Goal: Task Accomplishment & Management: Complete application form

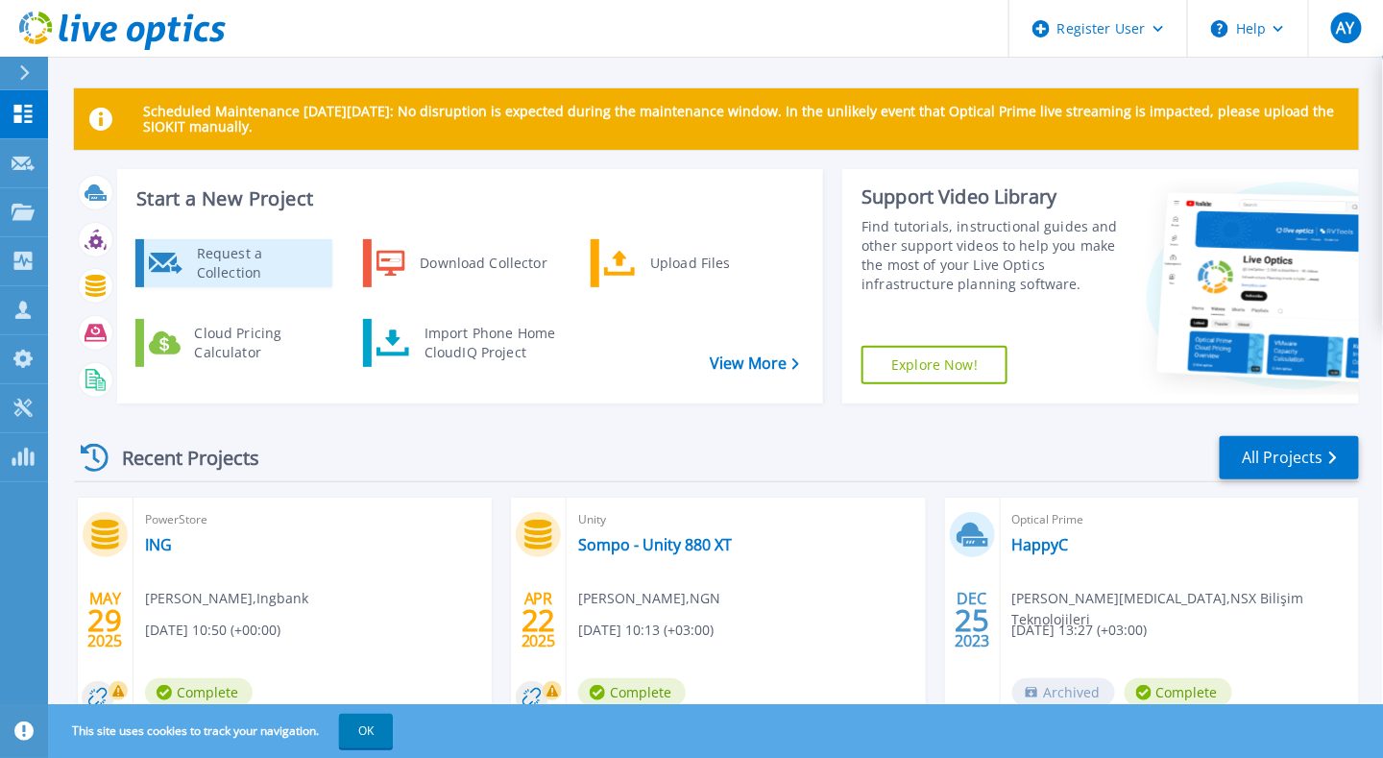
click at [261, 275] on div "Request a Collection" at bounding box center [257, 263] width 140 height 38
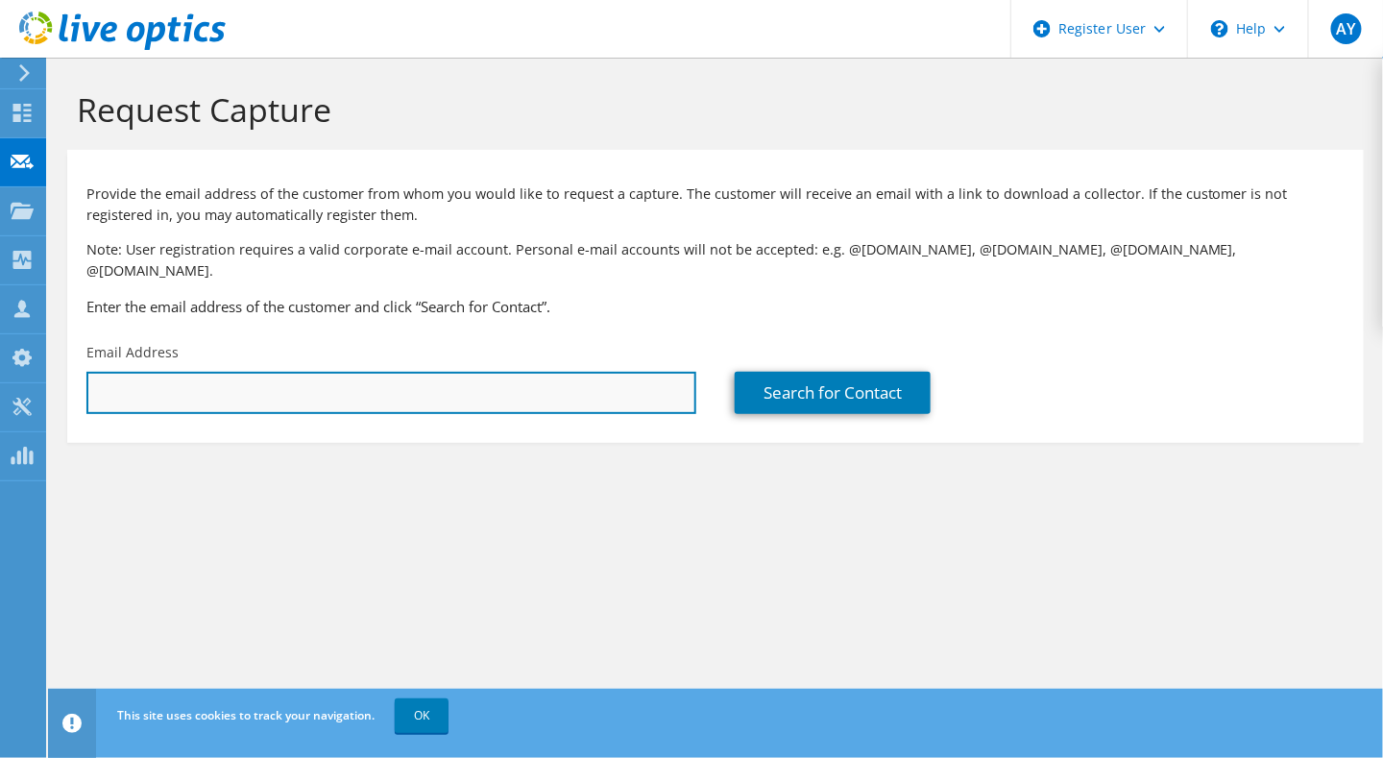
click at [264, 372] on input "text" at bounding box center [391, 393] width 610 height 42
click at [352, 372] on input "text" at bounding box center [391, 393] width 610 height 42
paste input "bilge.tuncay@bmc.com.tr;"
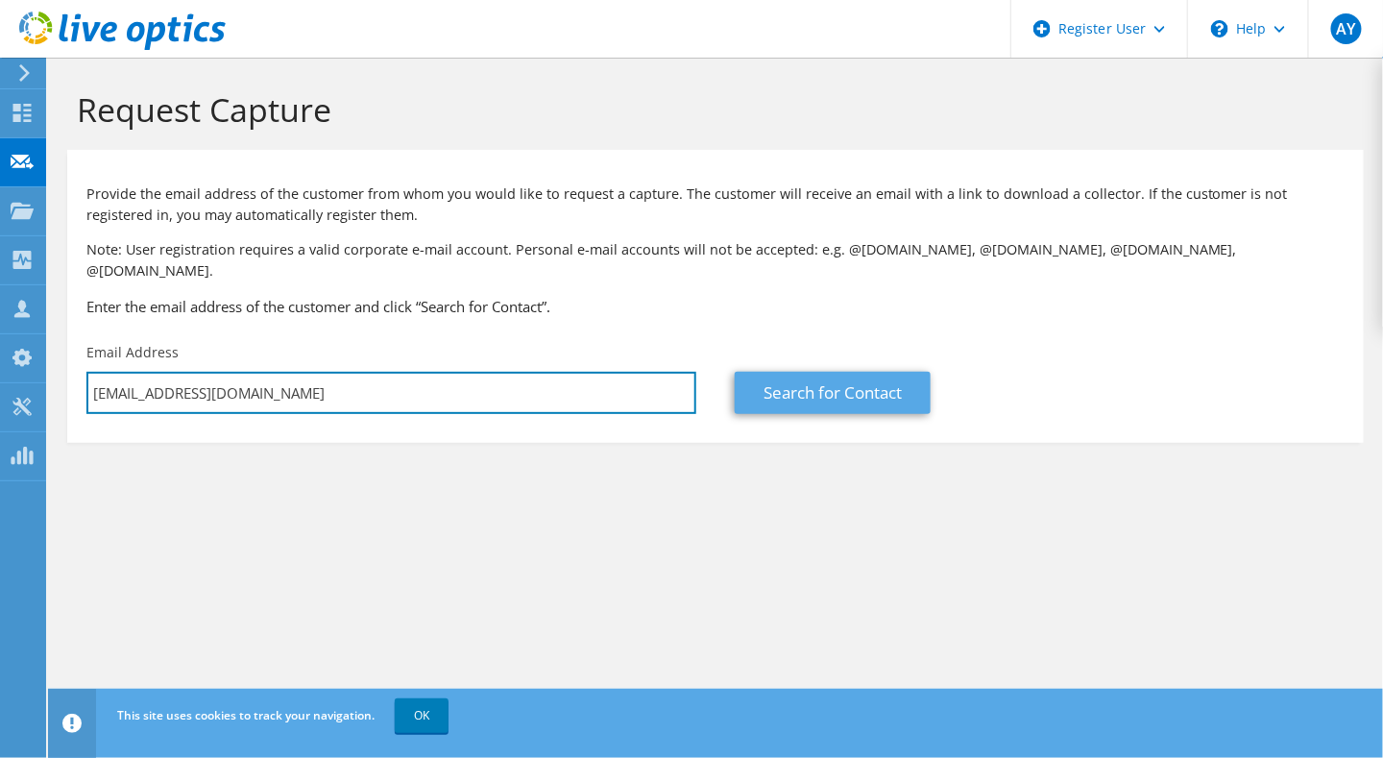
type input "bilge.tuncay@bmc.com.tr"
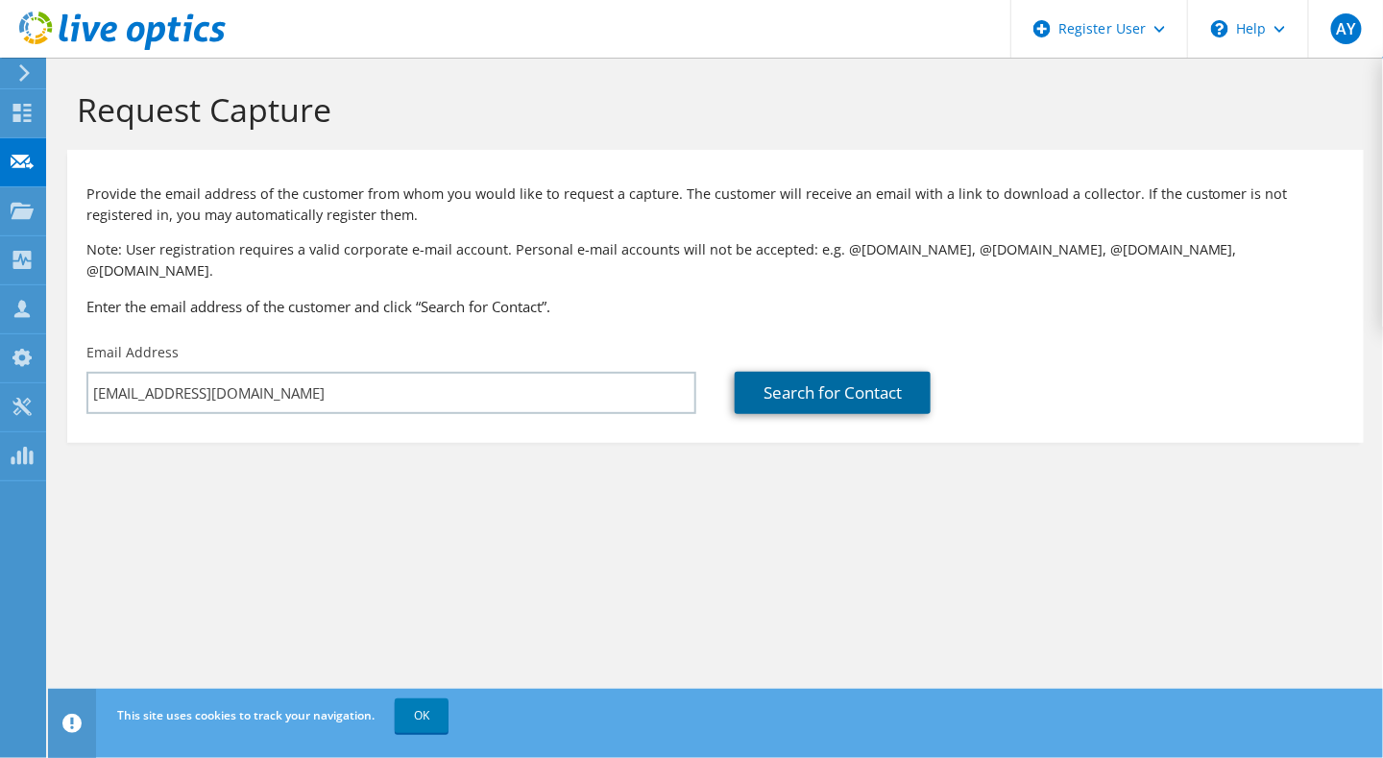
click at [842, 379] on link "Search for Contact" at bounding box center [833, 393] width 196 height 42
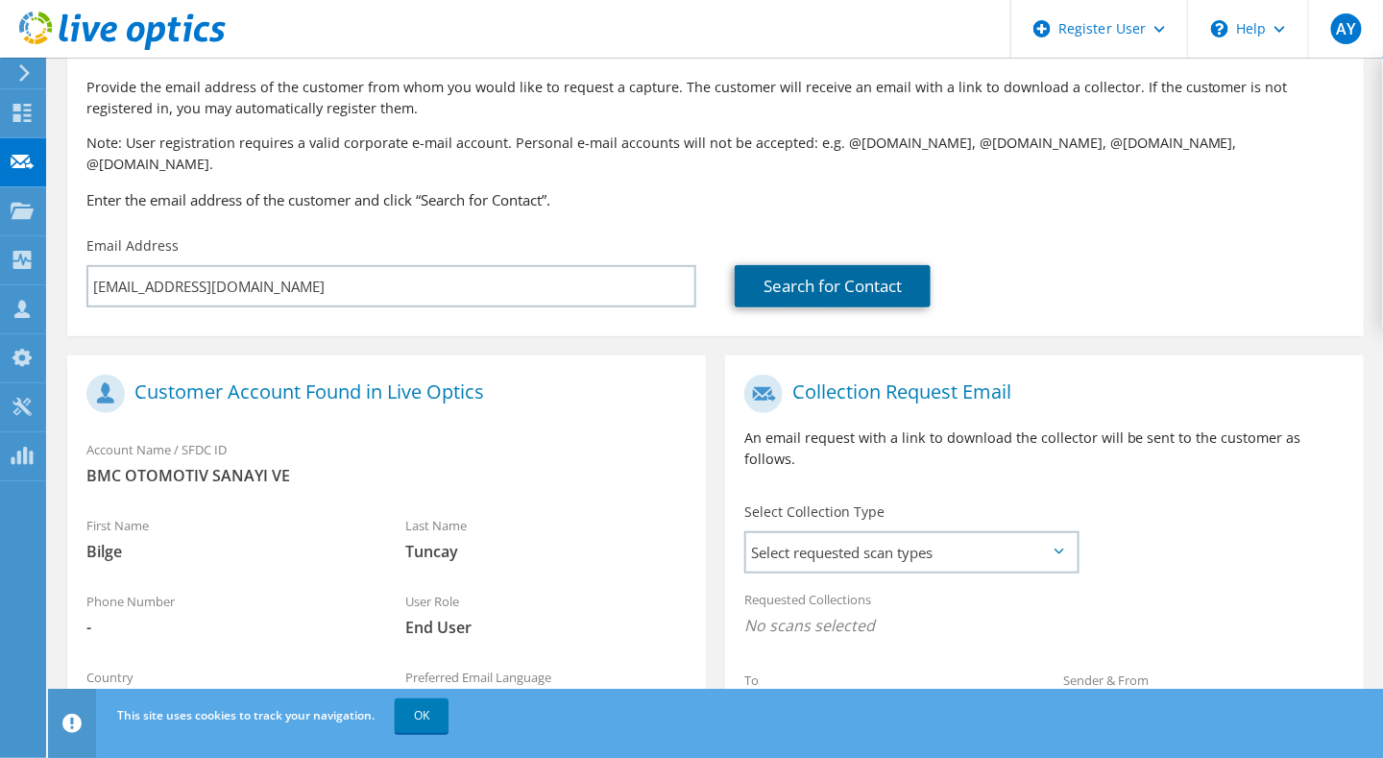
scroll to position [192, 0]
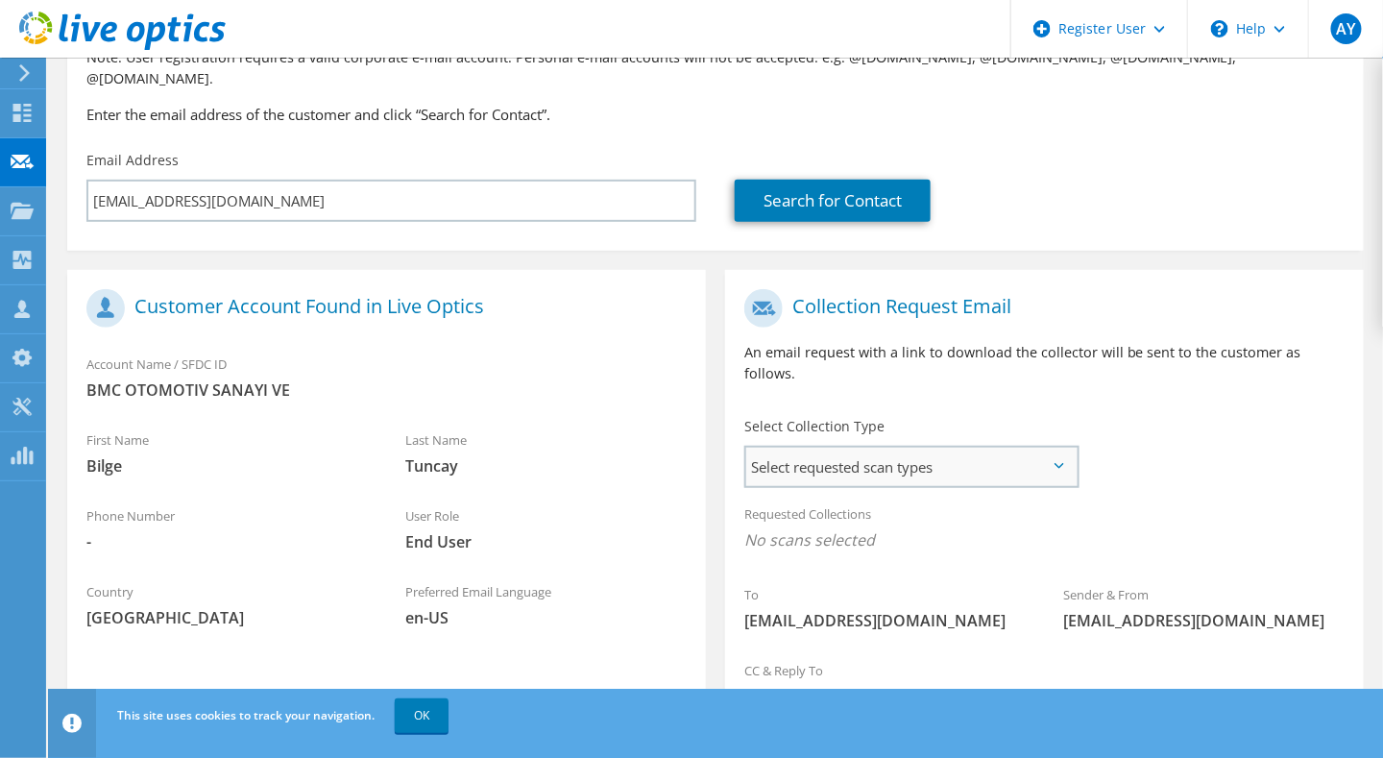
click at [847, 448] on span "Select requested scan types" at bounding box center [911, 467] width 330 height 38
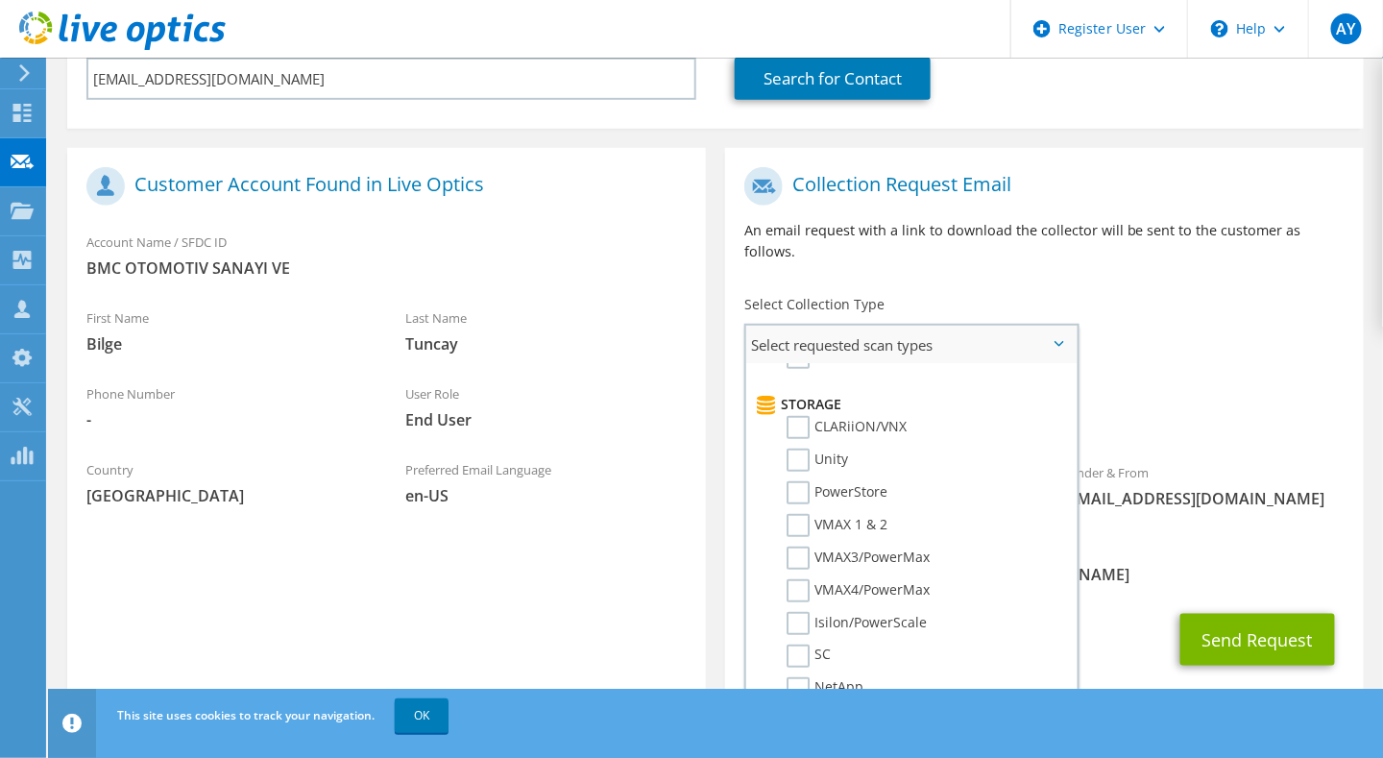
scroll to position [288, 0]
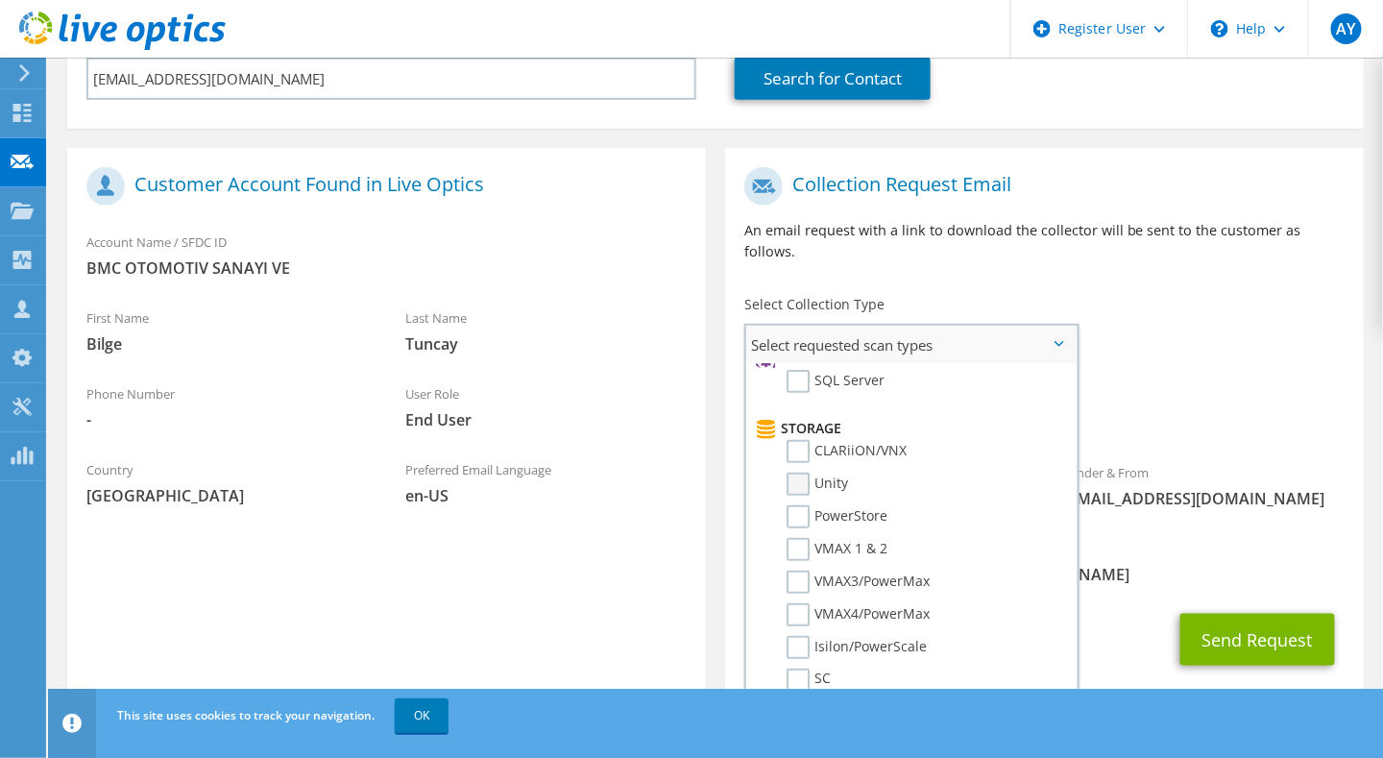
click at [803, 473] on label "Unity" at bounding box center [817, 484] width 61 height 23
click at [0, 0] on input "Unity" at bounding box center [0, 0] width 0 height 0
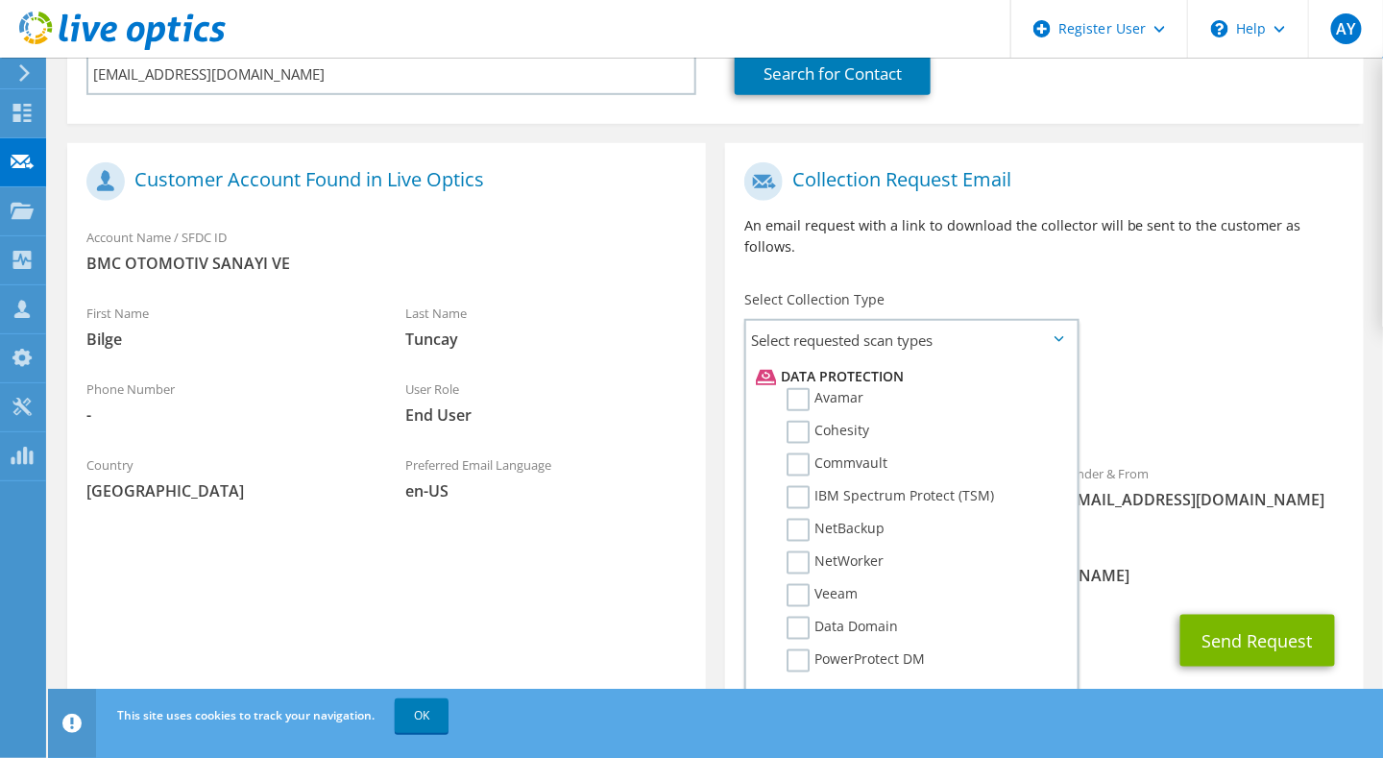
scroll to position [320, 0]
click at [1285, 604] on div "Send Request" at bounding box center [1044, 639] width 639 height 71
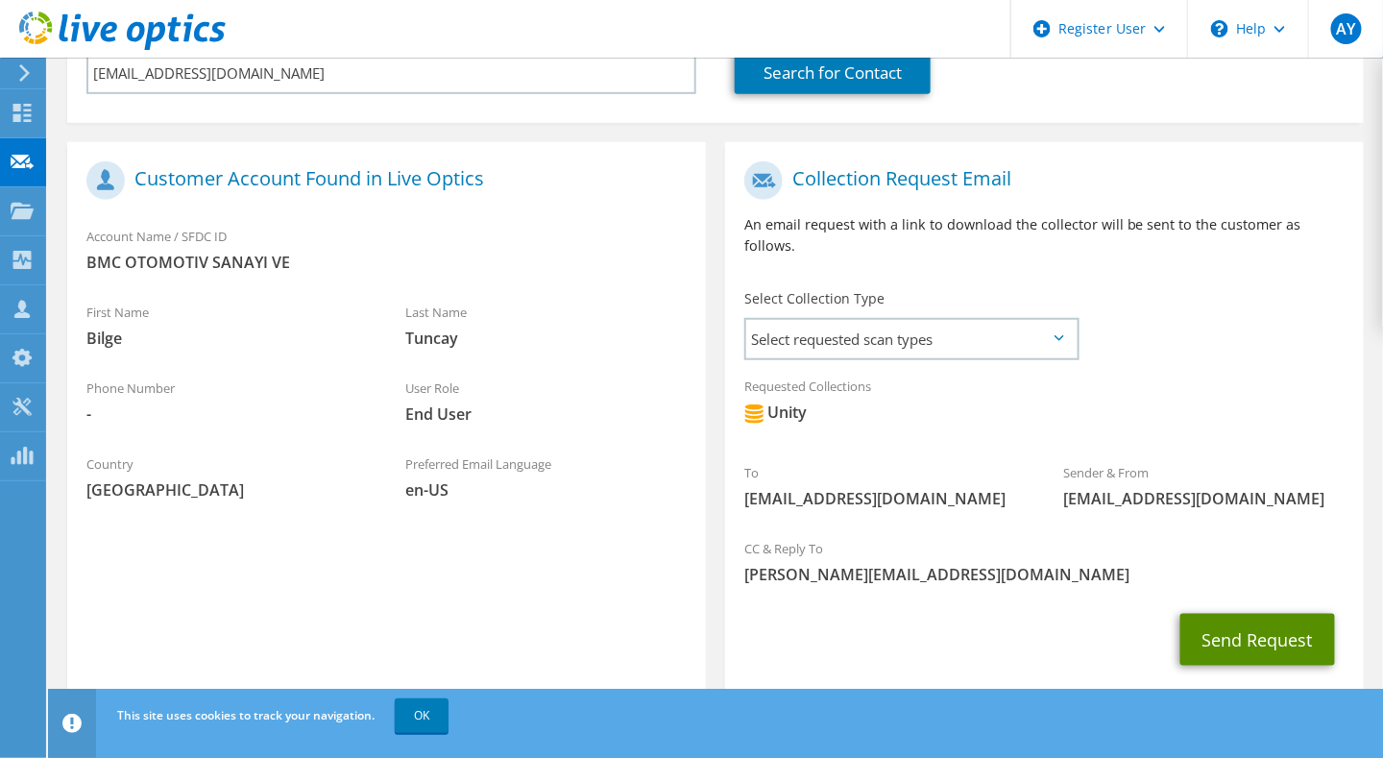
click at [1277, 614] on button "Send Request" at bounding box center [1258, 640] width 155 height 52
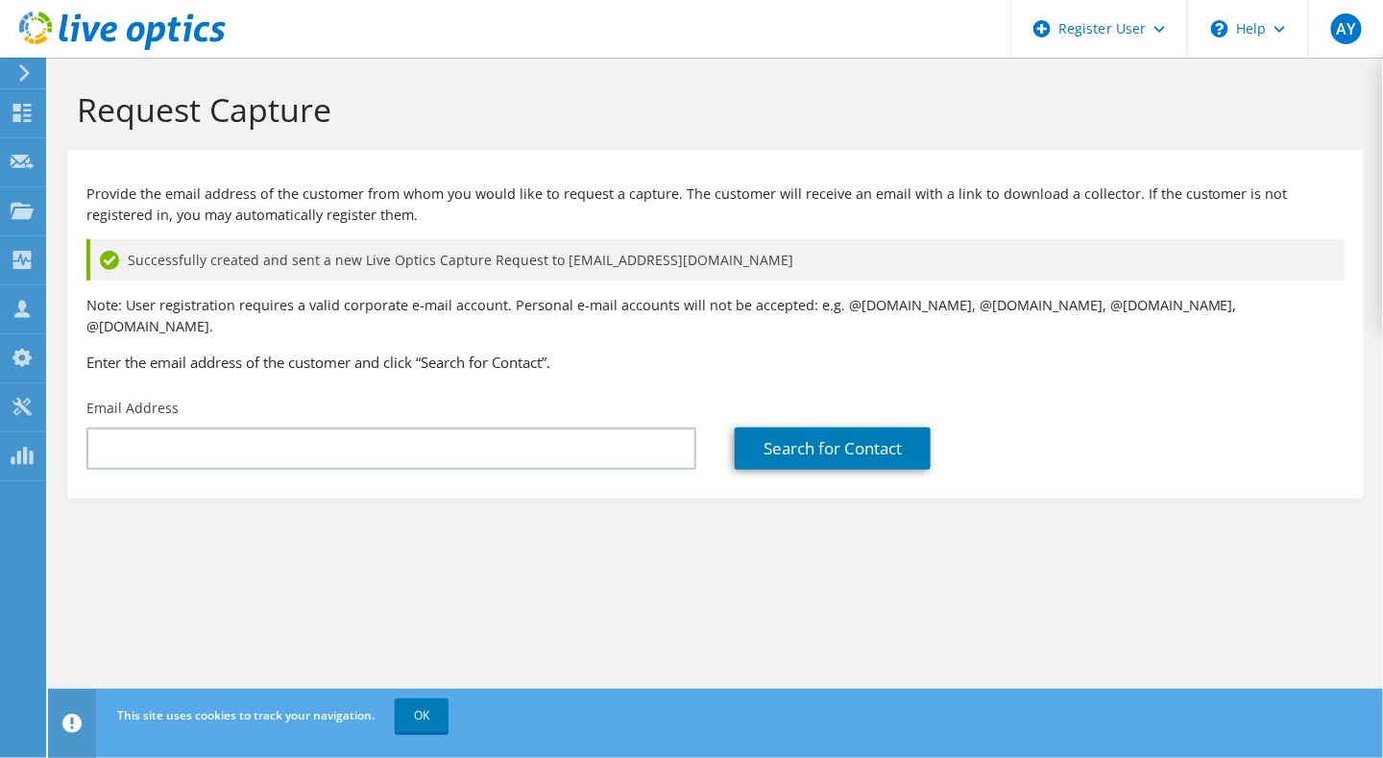
click at [25, 73] on icon at bounding box center [24, 72] width 14 height 17
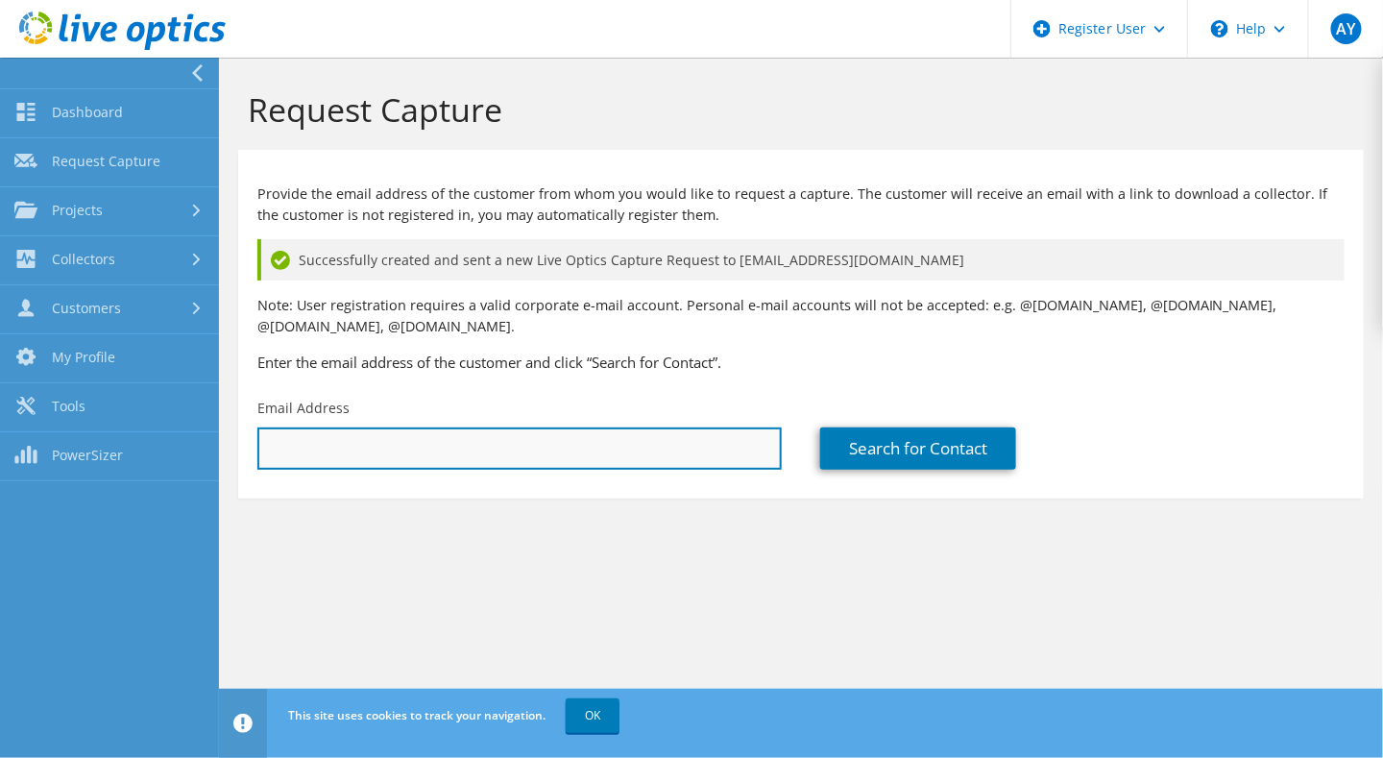
click at [371, 443] on input "text" at bounding box center [519, 448] width 524 height 42
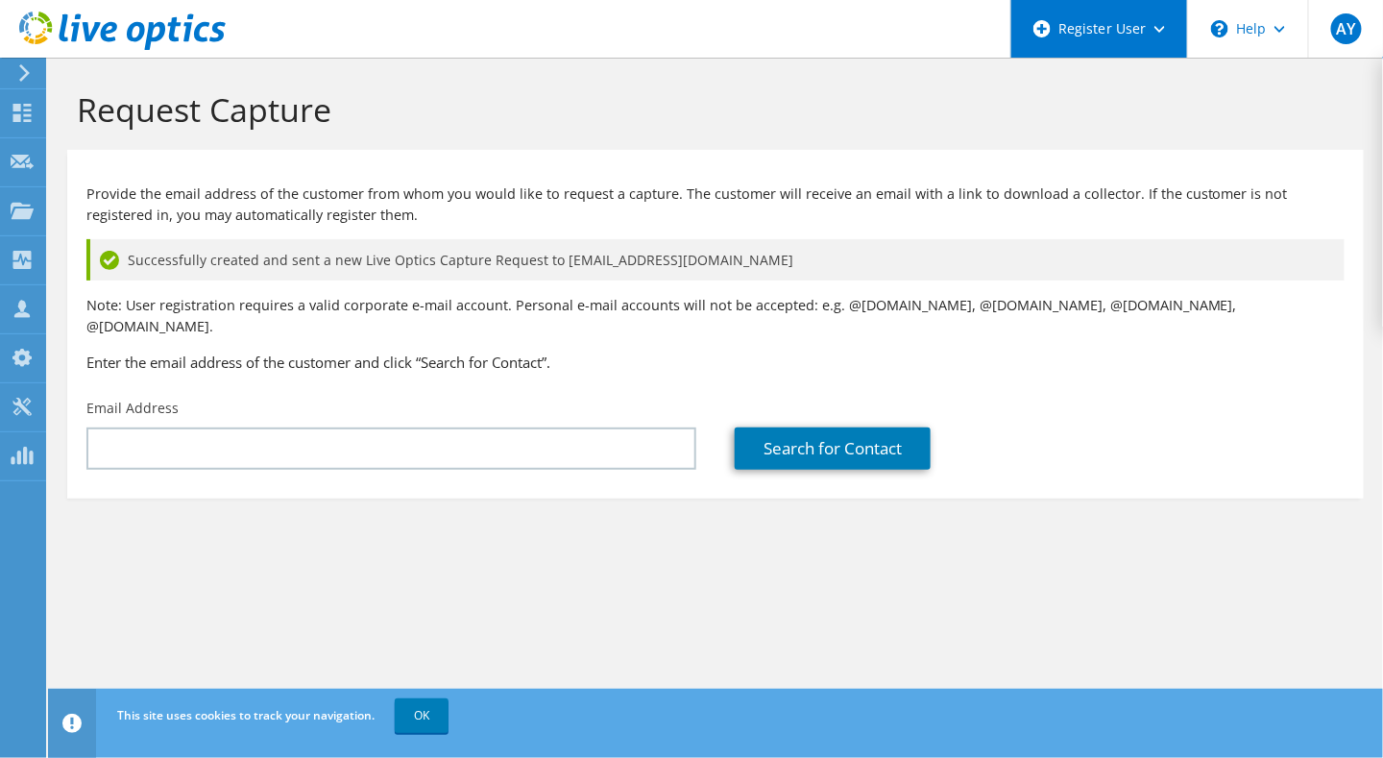
click at [1155, 34] on div "Register User" at bounding box center [1099, 29] width 177 height 58
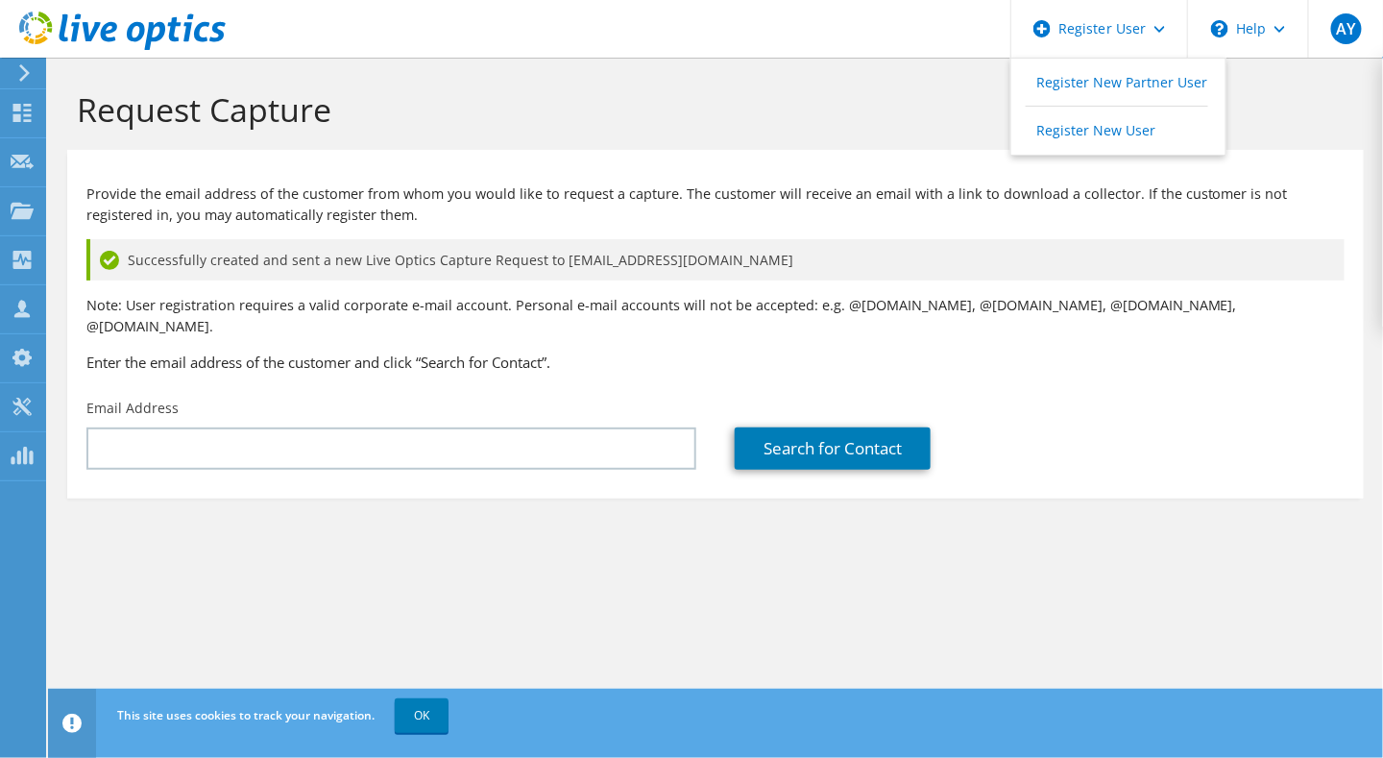
click at [1137, 247] on div "Successfully created and sent a new Live Optics Capture Request to bilge.tuncay…" at bounding box center [715, 259] width 1258 height 41
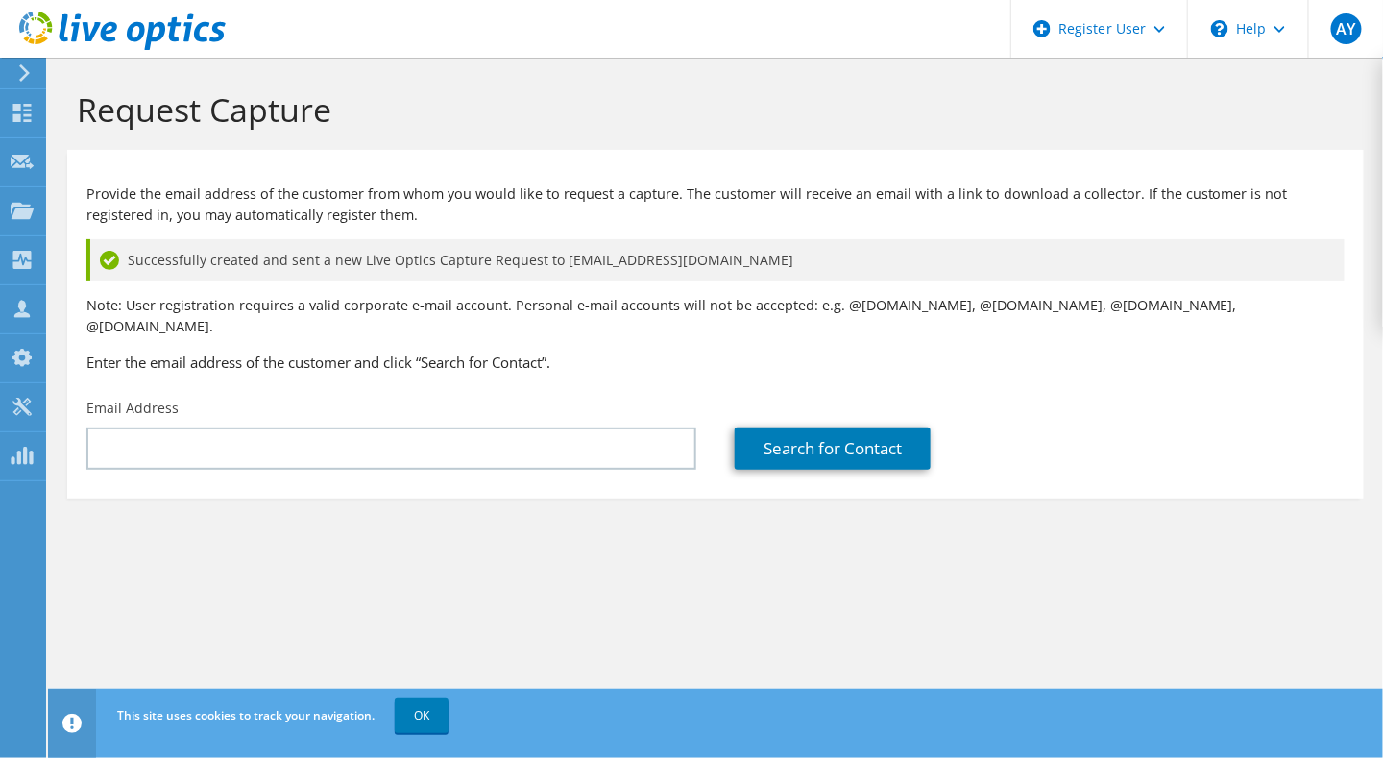
click at [57, 26] on icon at bounding box center [122, 31] width 207 height 39
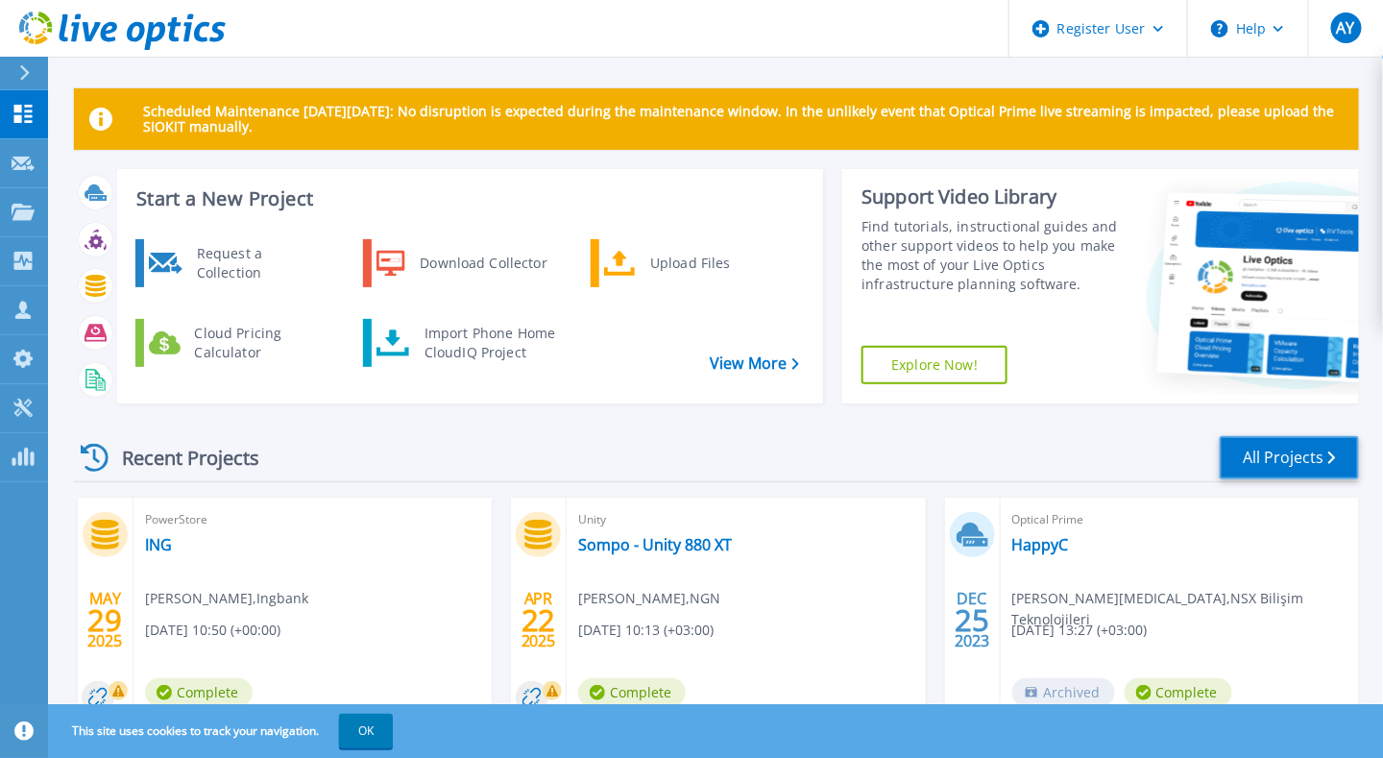
click at [1271, 457] on link "All Projects" at bounding box center [1289, 457] width 139 height 43
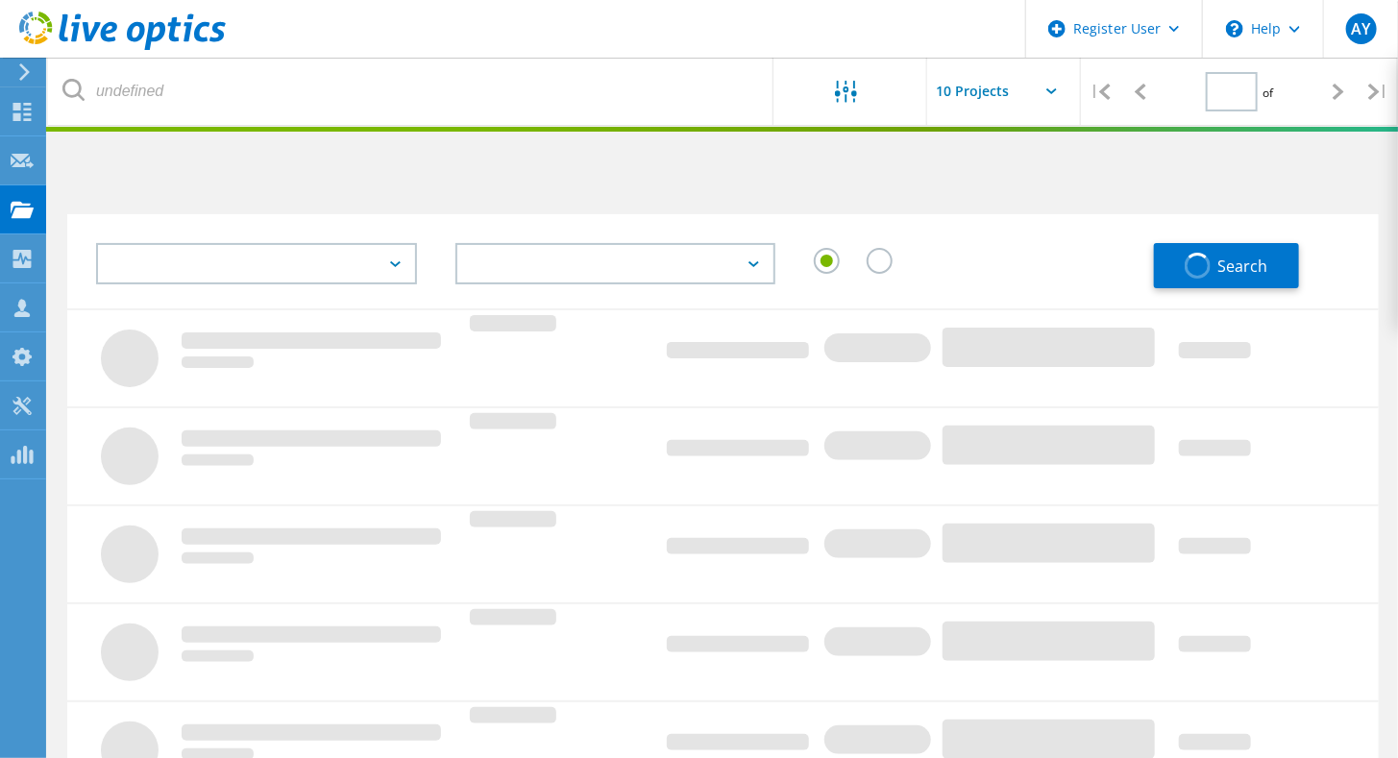
type input "1"
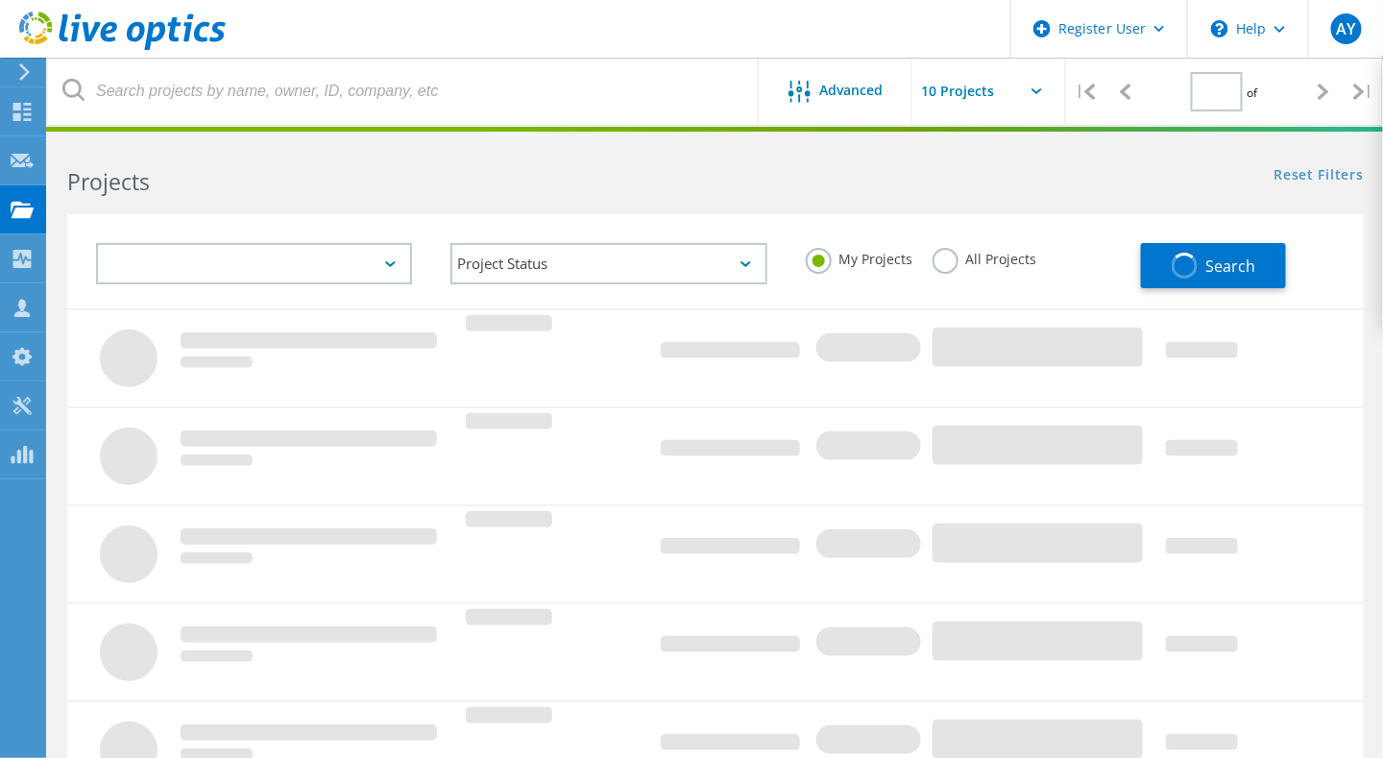
type input "1"
